Goal: Find specific page/section: Find specific page/section

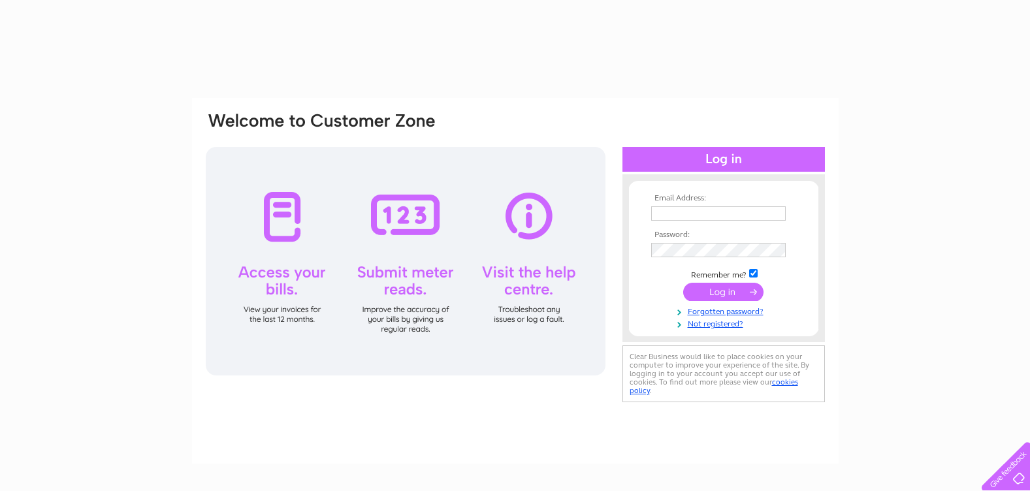
type input "[EMAIL_ADDRESS][DOMAIN_NAME]"
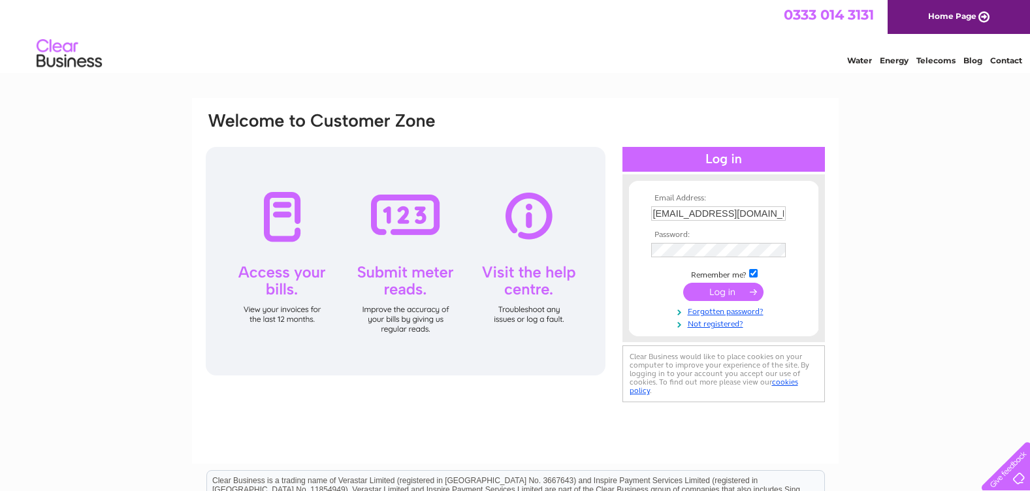
click at [718, 290] on input "submit" at bounding box center [723, 292] width 80 height 18
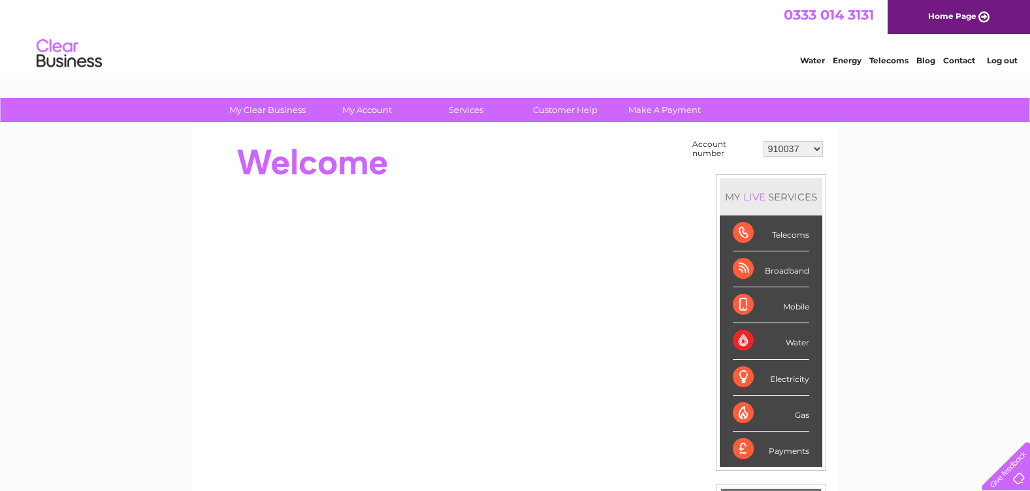
drag, startPoint x: 817, startPoint y: 148, endPoint x: 815, endPoint y: 154, distance: 6.8
click at [817, 148] on select "910037 918935 983688 985369 991829 994056 996306 1093761 1114462 1114478 112147…" at bounding box center [792, 149] width 59 height 16
select select "30324379"
click at [763, 141] on select "910037 918935 983688 985369 991829 994056 996306 1093761 1114462 1114478 112147…" at bounding box center [792, 149] width 59 height 16
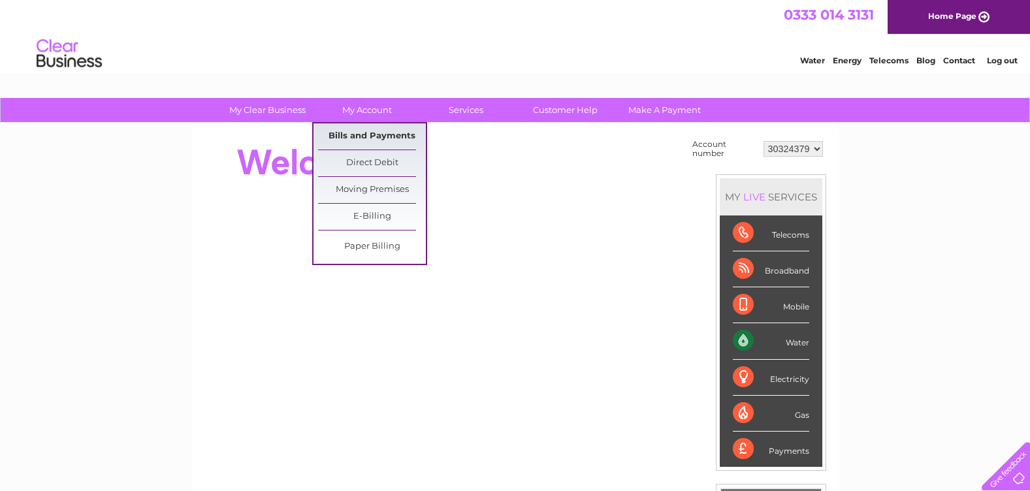
click at [354, 134] on link "Bills and Payments" at bounding box center [372, 136] width 108 height 26
